Goal: Information Seeking & Learning: Learn about a topic

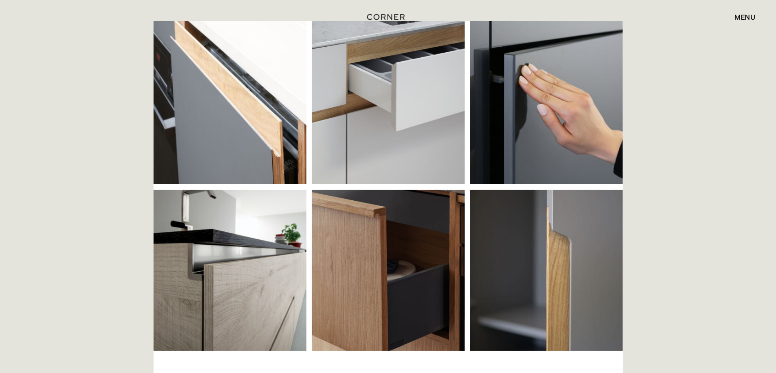
scroll to position [212, 0]
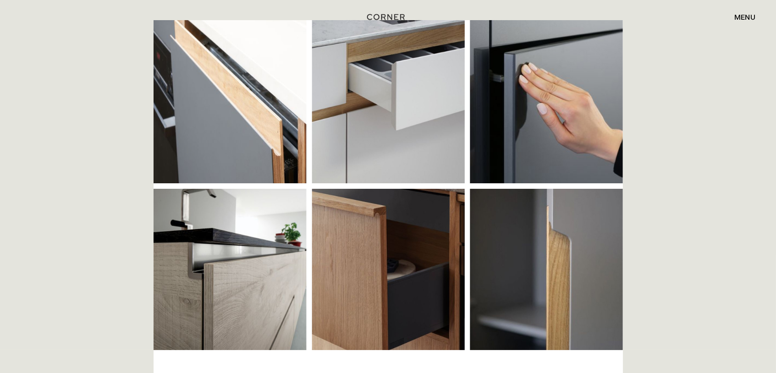
click at [390, 214] on img at bounding box center [387, 185] width 469 height 330
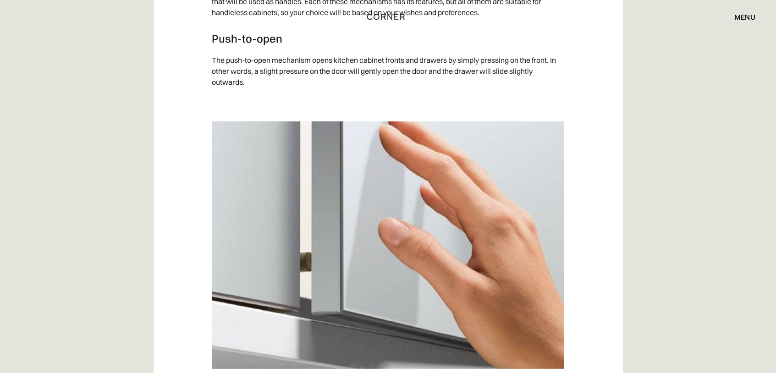
scroll to position [1217, 0]
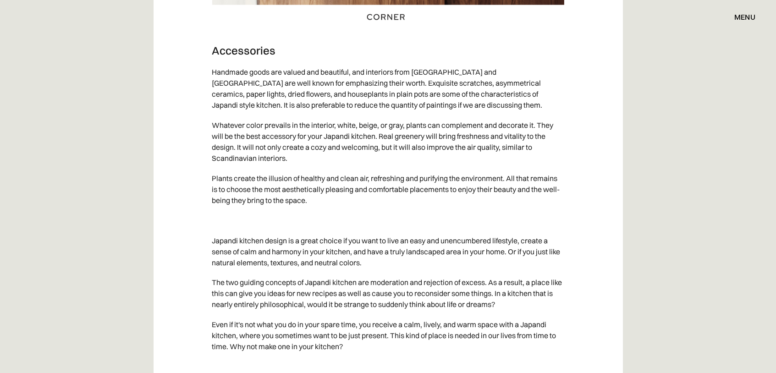
scroll to position [4746, 0]
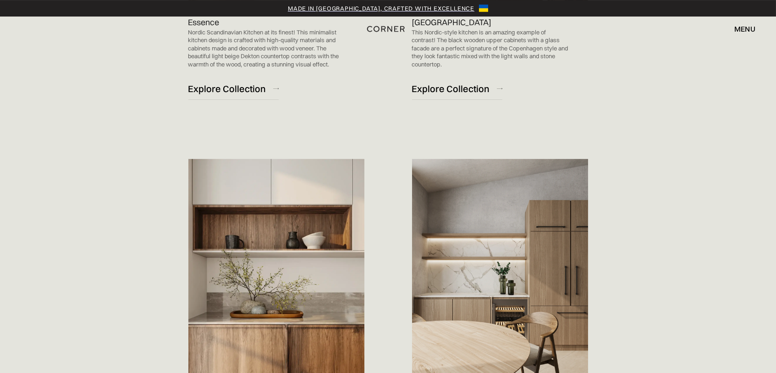
scroll to position [952, 0]
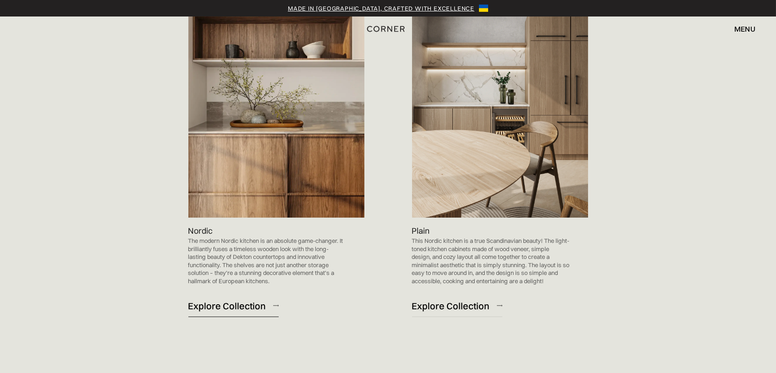
click at [237, 305] on div "Explore Collection" at bounding box center [227, 306] width 78 height 12
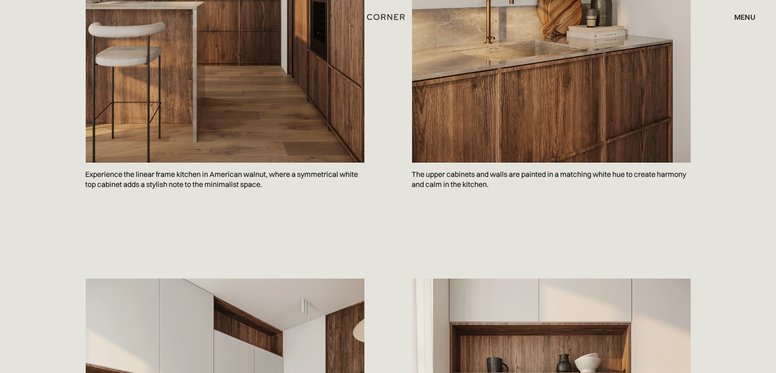
scroll to position [952, 0]
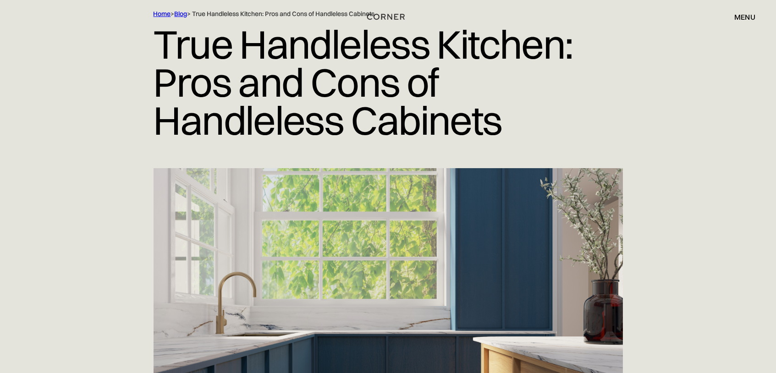
scroll to position [58, 0]
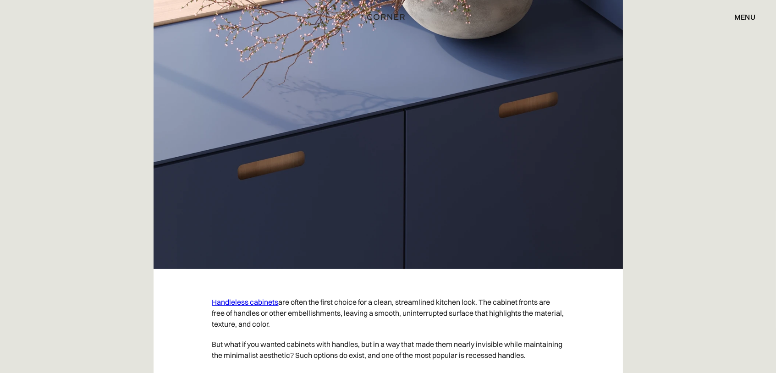
scroll to position [317, 0]
